Goal: Transaction & Acquisition: Purchase product/service

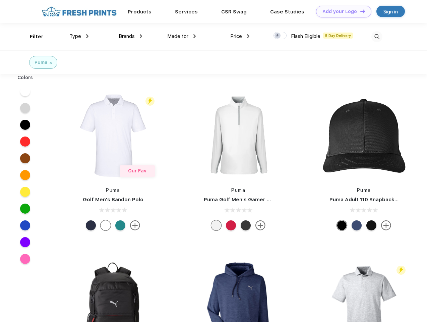
scroll to position [0, 0]
click at [341, 11] on link "Add your Logo Design Tool" at bounding box center [343, 12] width 55 height 12
click at [0, 0] on div "Design Tool" at bounding box center [0, 0] width 0 height 0
click at [359, 11] on link "Add your Logo Design Tool" at bounding box center [343, 12] width 55 height 12
click at [32, 37] on div "Filter" at bounding box center [37, 37] width 14 height 8
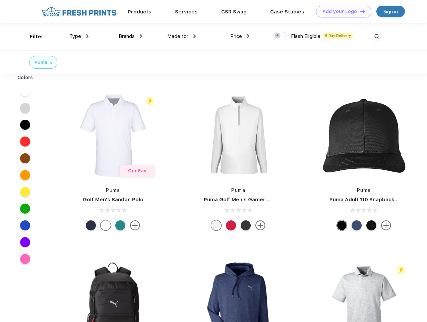
click at [79, 36] on span "Type" at bounding box center [75, 36] width 12 height 6
click at [130, 36] on span "Brands" at bounding box center [127, 36] width 16 height 6
click at [182, 36] on span "Made for" at bounding box center [177, 36] width 21 height 6
click at [240, 36] on span "Price" at bounding box center [236, 36] width 12 height 6
click at [280, 36] on div at bounding box center [279, 35] width 13 height 7
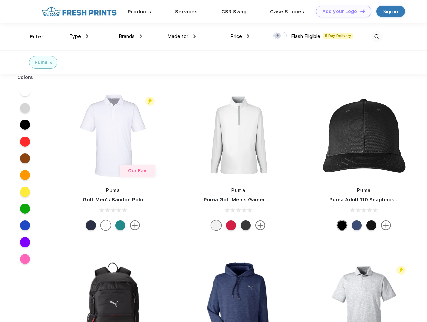
click at [278, 36] on input "checkbox" at bounding box center [275, 33] width 4 height 4
click at [377, 37] on img at bounding box center [376, 36] width 11 height 11
